Goal: Task Accomplishment & Management: Use online tool/utility

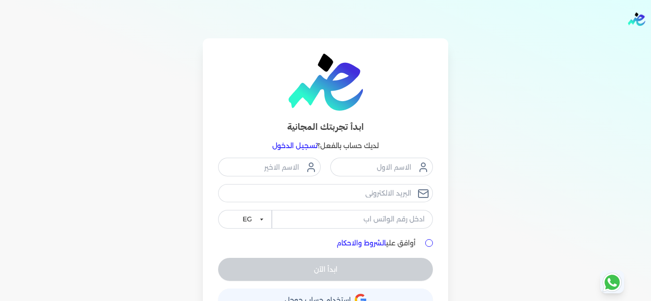
click at [301, 149] on link "تسجيل الدخول" at bounding box center [294, 145] width 45 height 9
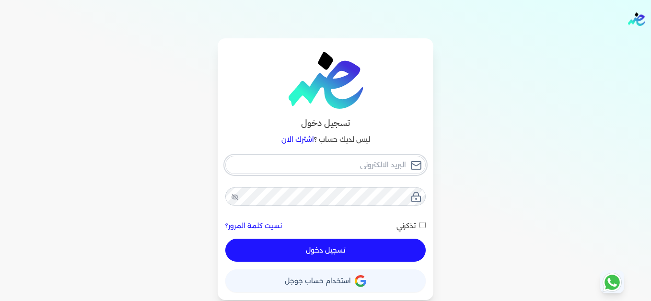
drag, startPoint x: 334, startPoint y: 161, endPoint x: 342, endPoint y: 163, distance: 7.8
click at [334, 161] on input "email" at bounding box center [325, 165] width 200 height 18
type input "[EMAIL_ADDRESS][DOMAIN_NAME]"
click at [382, 250] on button "تسجيل دخول" at bounding box center [325, 250] width 200 height 23
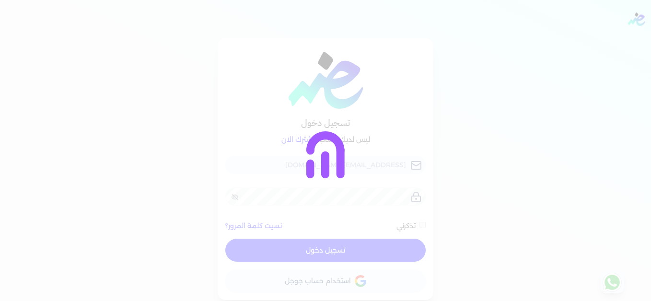
checkbox input "false"
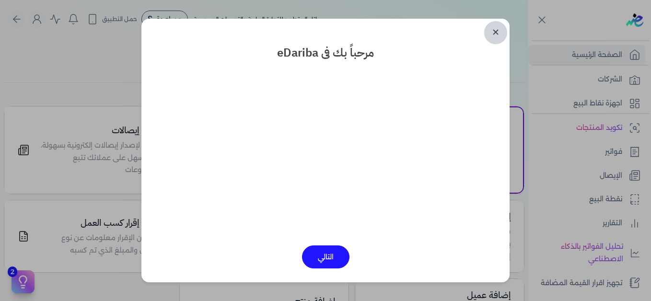
click at [493, 35] on link "✕" at bounding box center [495, 32] width 23 height 23
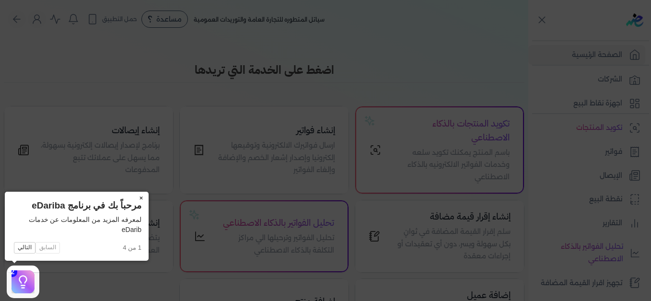
click at [140, 197] on button "×" at bounding box center [140, 198] width 15 height 13
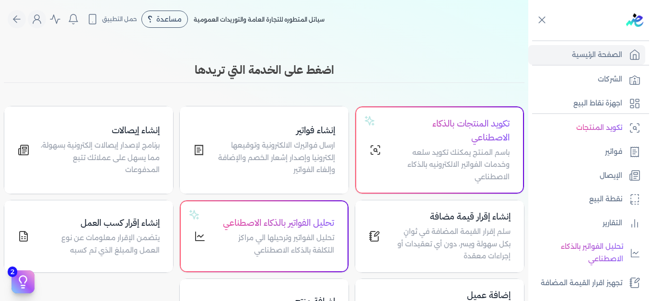
scroll to position [217, 0]
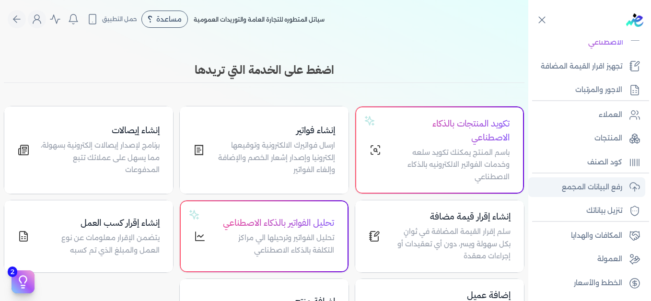
click at [590, 191] on p "رفع البيانات المجمع" at bounding box center [592, 187] width 60 height 12
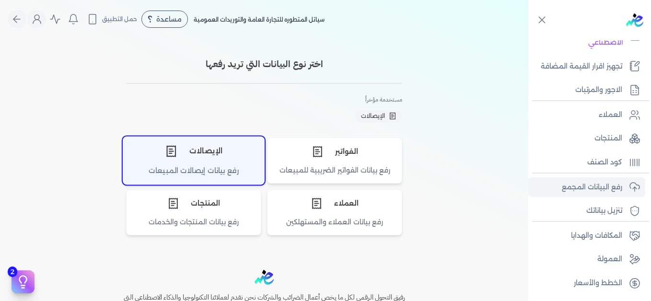
click at [220, 159] on div "الإيصالات" at bounding box center [193, 151] width 141 height 29
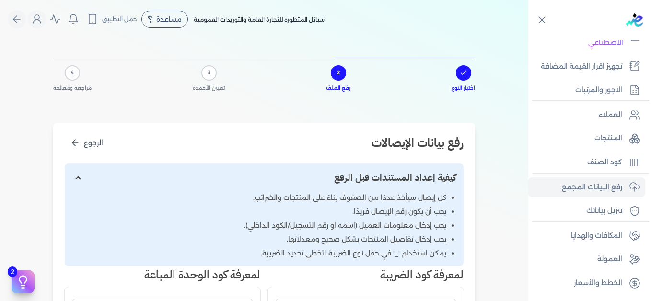
scroll to position [192, 0]
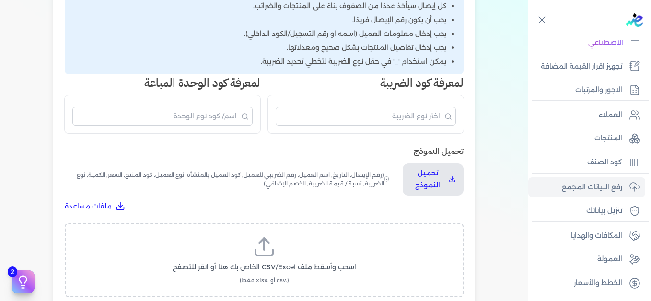
click at [264, 244] on line at bounding box center [264, 244] width 0 height 12
click at [0, 0] on input "اسحب وأسقط ملف CSV/Excel الخاص بك هنا أو انقر للتصفح (.csv أو .xlsx فقط)" at bounding box center [0, 0] width 0 height 0
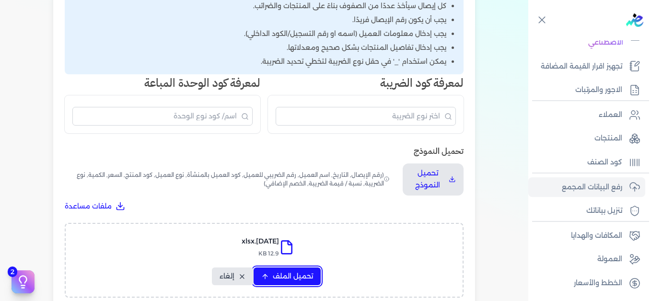
click at [299, 276] on span "تحميل الملف" at bounding box center [293, 276] width 40 height 10
select select "التاريخ"
select select "أسم العميل"
select select "نوع العميل"
select select "وصف البند"
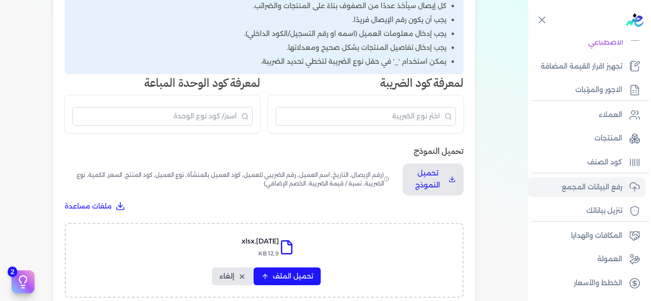
select select "السعر"
select select "الكمية"
select select "نوع الضريبة"
select select "نسبة / قيمة الضريبة"
select select "خصم اضافي"
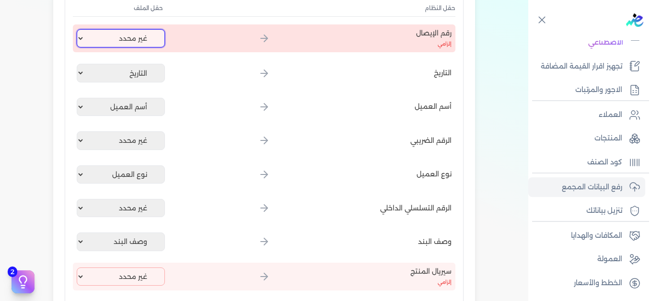
click at [138, 38] on select "غير محدد إيصال رقم التاريخ كود العميل بالمنشأة أسم العميل الرقم الضريبي للعميل …" at bounding box center [121, 38] width 88 height 18
select select "إيصال رقم"
click at [79, 29] on select "غير محدد إيصال رقم التاريخ كود العميل بالمنشأة أسم العميل الرقم الضريبي للعميل …" at bounding box center [121, 38] width 88 height 18
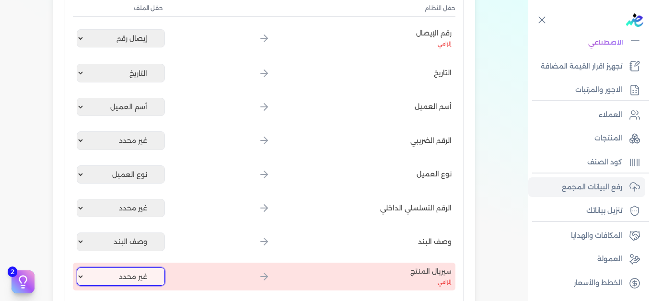
click at [132, 275] on select "غير محدد إيصال رقم التاريخ كود العميل بالمنشأة أسم العميل الرقم الضريبي للعميل …" at bounding box center [121, 276] width 88 height 18
select select "كود المنتج الداخلي"
click at [79, 267] on select "غير محدد إيصال رقم التاريخ كود العميل بالمنشأة أسم العميل الرقم الضريبي للعميل …" at bounding box center [121, 276] width 88 height 18
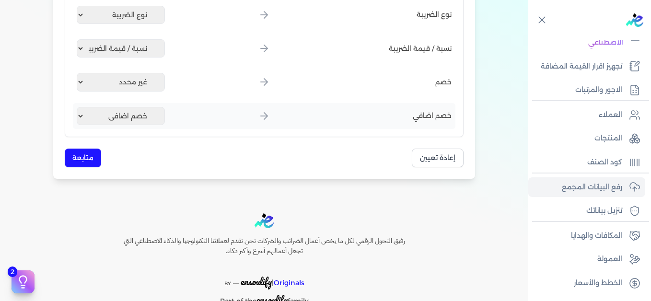
scroll to position [575, 0]
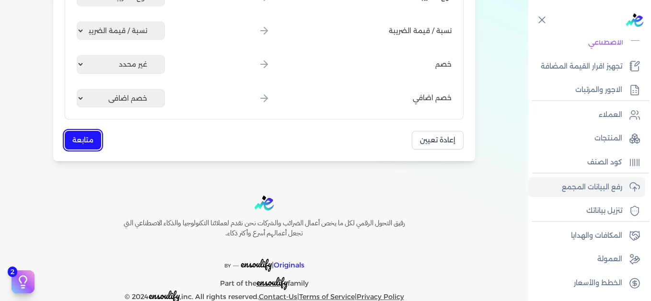
click at [99, 145] on button "متابعة" at bounding box center [83, 140] width 36 height 19
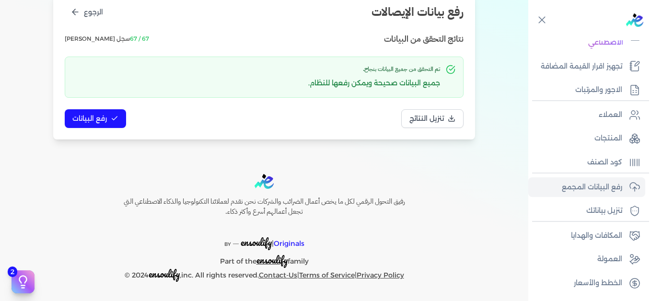
scroll to position [131, 0]
click at [115, 125] on button "رفع البيانات" at bounding box center [95, 118] width 61 height 19
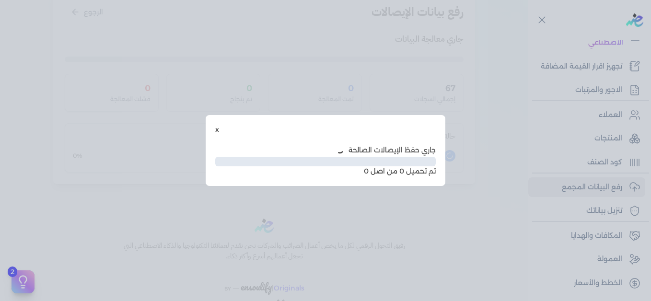
scroll to position [78, 0]
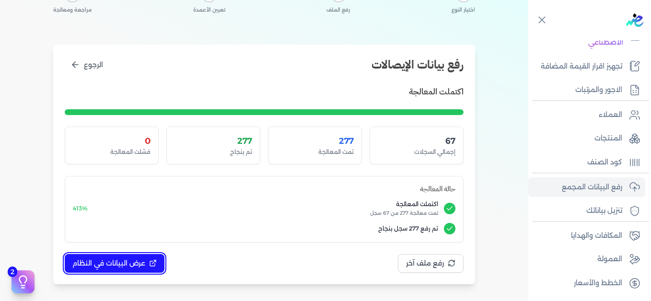
click at [150, 261] on icon at bounding box center [153, 263] width 8 height 8
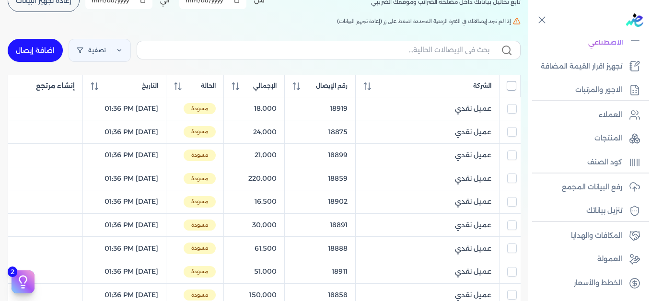
click at [511, 90] on input "All items unselected" at bounding box center [511, 86] width 10 height 10
checkbox input "true"
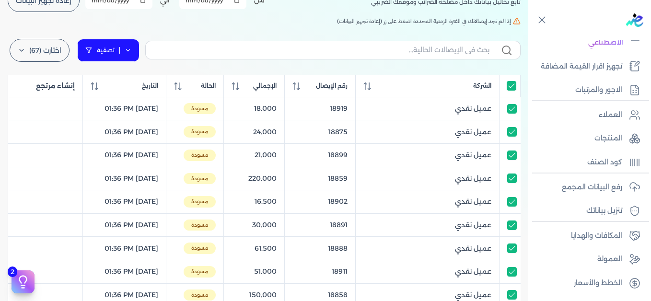
click at [138, 47] on link "تصفية" at bounding box center [108, 50] width 62 height 23
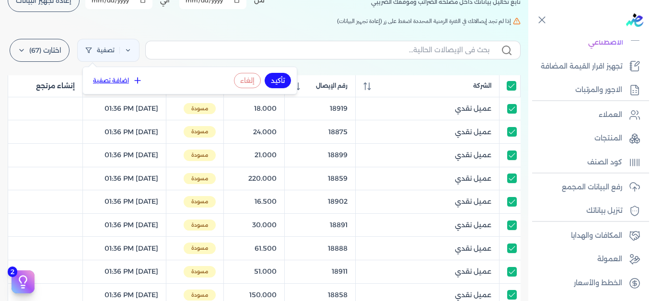
click at [128, 79] on button "اضافة تصفية" at bounding box center [118, 81] width 58 height 12
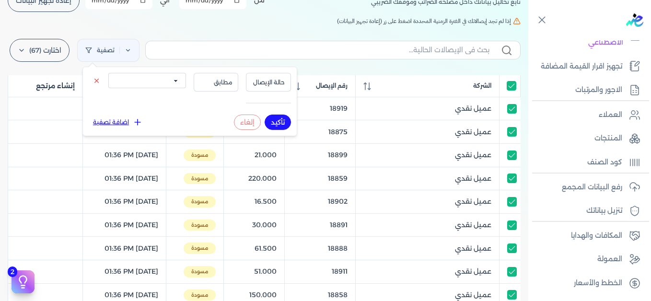
click at [142, 83] on select "الكل مقبولة غير مقبولة يتم مراجعتها ملغية مرفوضة مسودة" at bounding box center [147, 80] width 78 height 15
select select "draft"
click at [108, 73] on select "الكل مقبولة غير مقبولة يتم مراجعتها ملغية مرفوضة مسودة" at bounding box center [147, 80] width 78 height 15
drag, startPoint x: 278, startPoint y: 119, endPoint x: 236, endPoint y: 29, distance: 99.7
click at [279, 119] on button "تأكيد" at bounding box center [278, 122] width 26 height 15
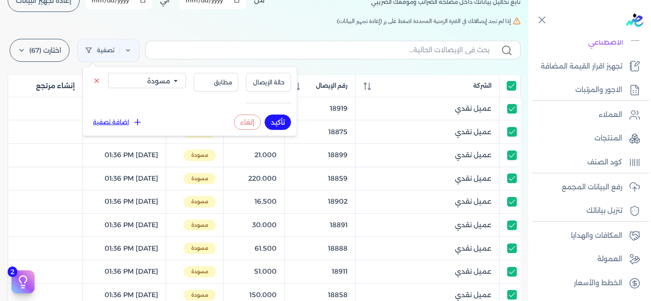
click at [236, 28] on div "الإيصالات تابع تحاليل بياناتك داخل مصلحه الضرائب وموقفك الضريبي أختر المدة الزم…" at bounding box center [264, 275] width 528 height 630
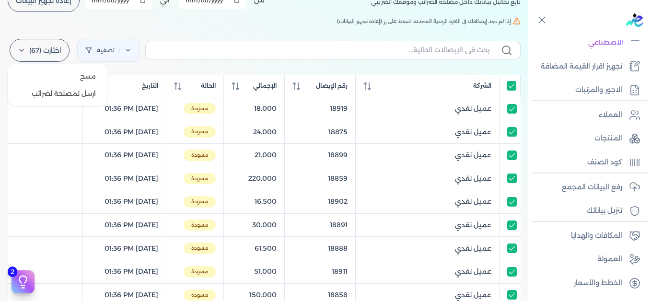
click at [40, 48] on label "اختارت (67)" at bounding box center [40, 50] width 60 height 23
click at [46, 92] on button "ارسل لمصلحة لضرائب" at bounding box center [58, 93] width 92 height 17
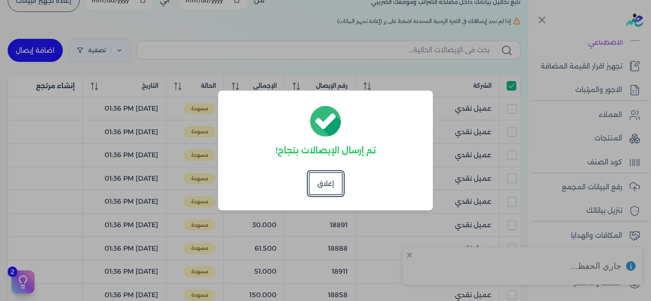
checkbox input "true"
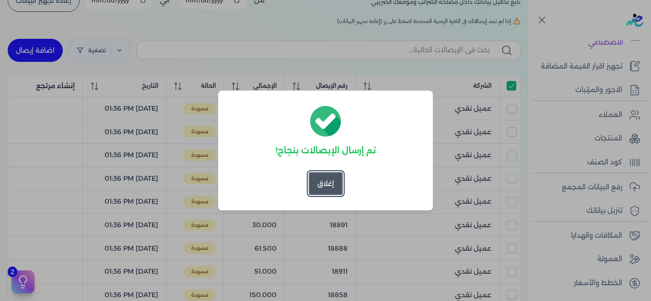
click at [318, 182] on button "إغلاق" at bounding box center [326, 183] width 34 height 23
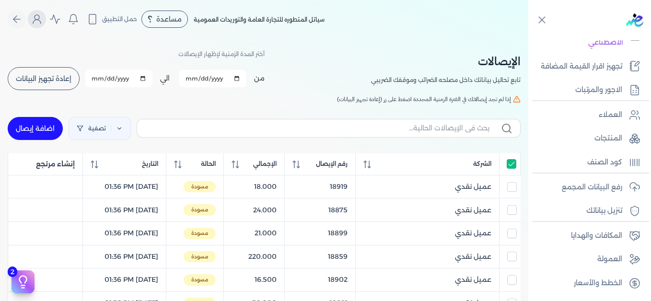
click at [39, 18] on circle "Global" at bounding box center [37, 17] width 5 height 5
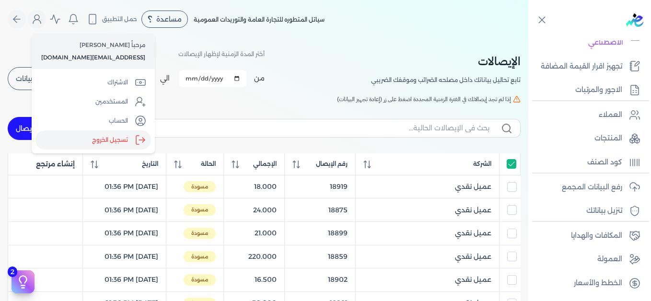
click at [118, 141] on label "تسجيل الخروج" at bounding box center [92, 139] width 115 height 19
click at [528, 38] on input "Close" at bounding box center [528, 38] width 0 height 0
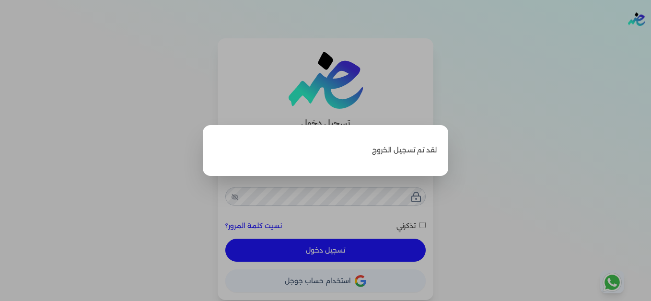
click at [563, 144] on label "Close" at bounding box center [325, 150] width 651 height 301
click at [650, 38] on input "Close" at bounding box center [651, 38] width 0 height 0
